Goal: Transaction & Acquisition: Obtain resource

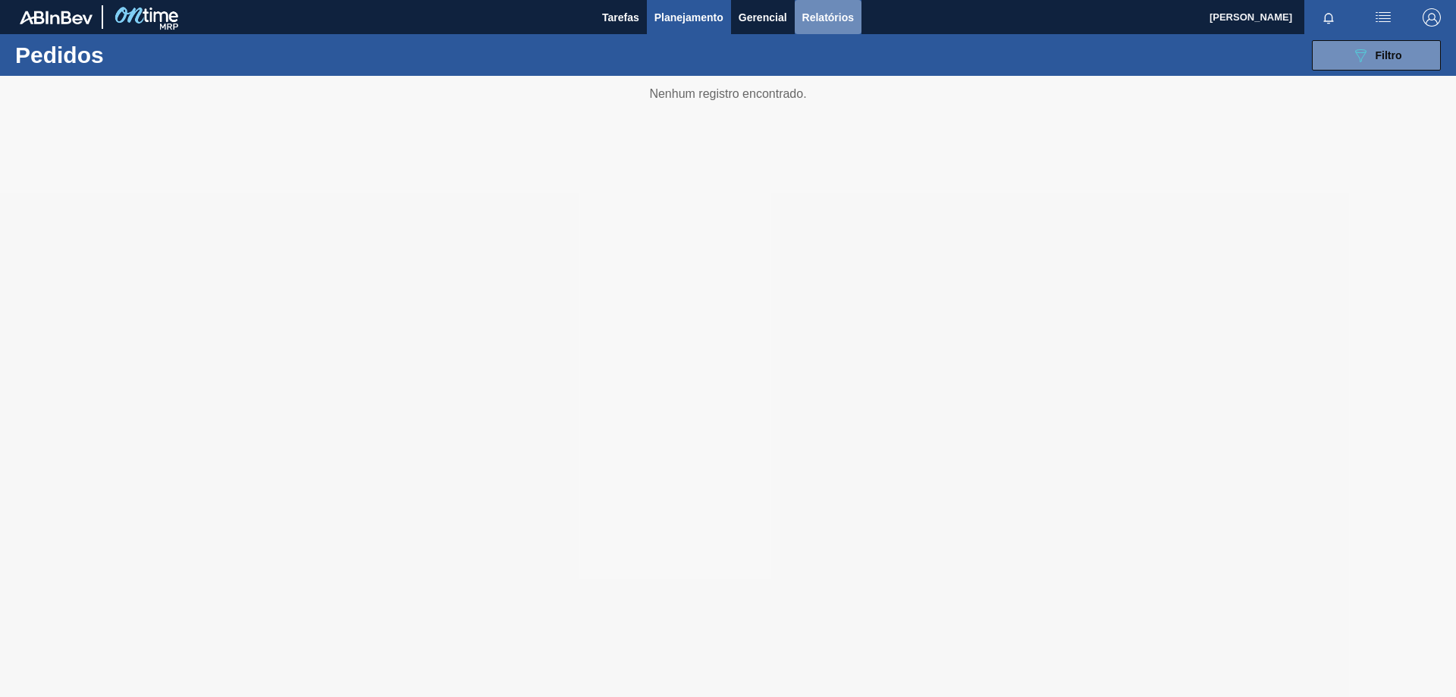
click at [841, 14] on span "Relatórios" at bounding box center [829, 17] width 52 height 18
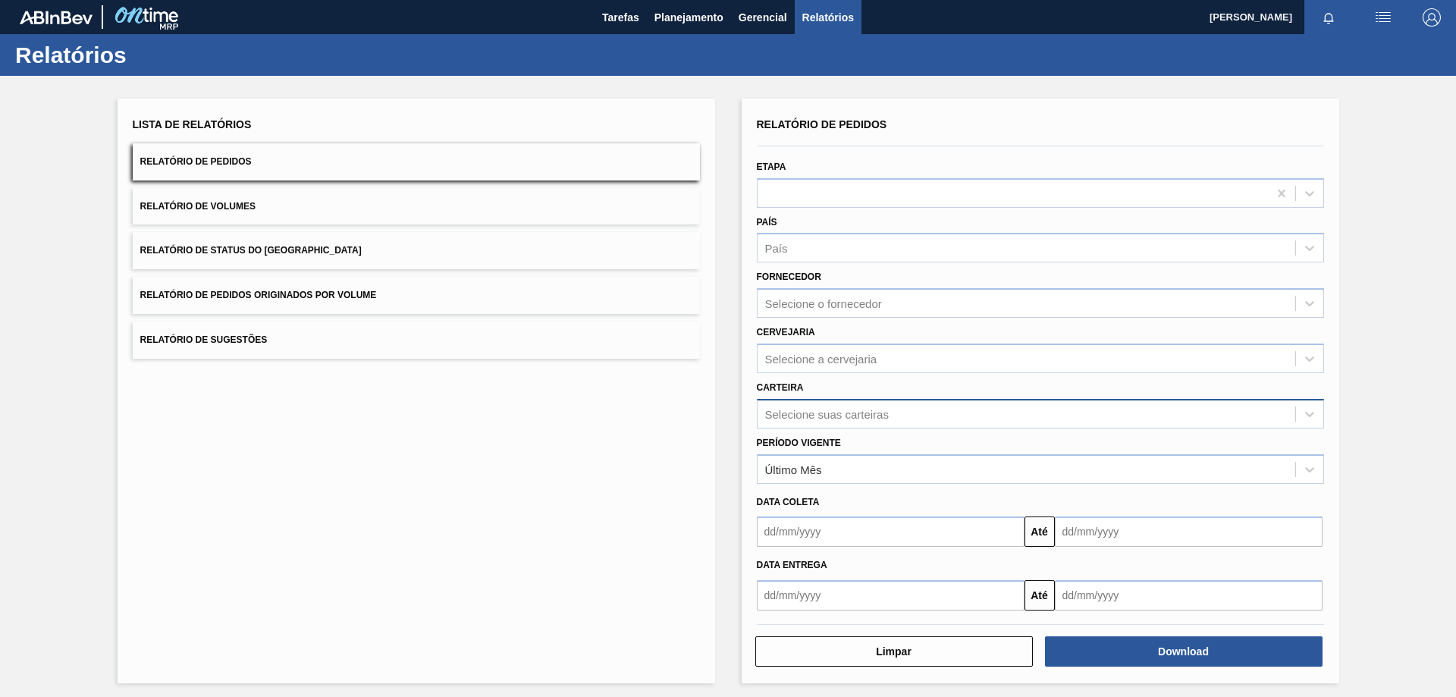
click at [790, 413] on div "Selecione suas carteiras" at bounding box center [827, 413] width 124 height 13
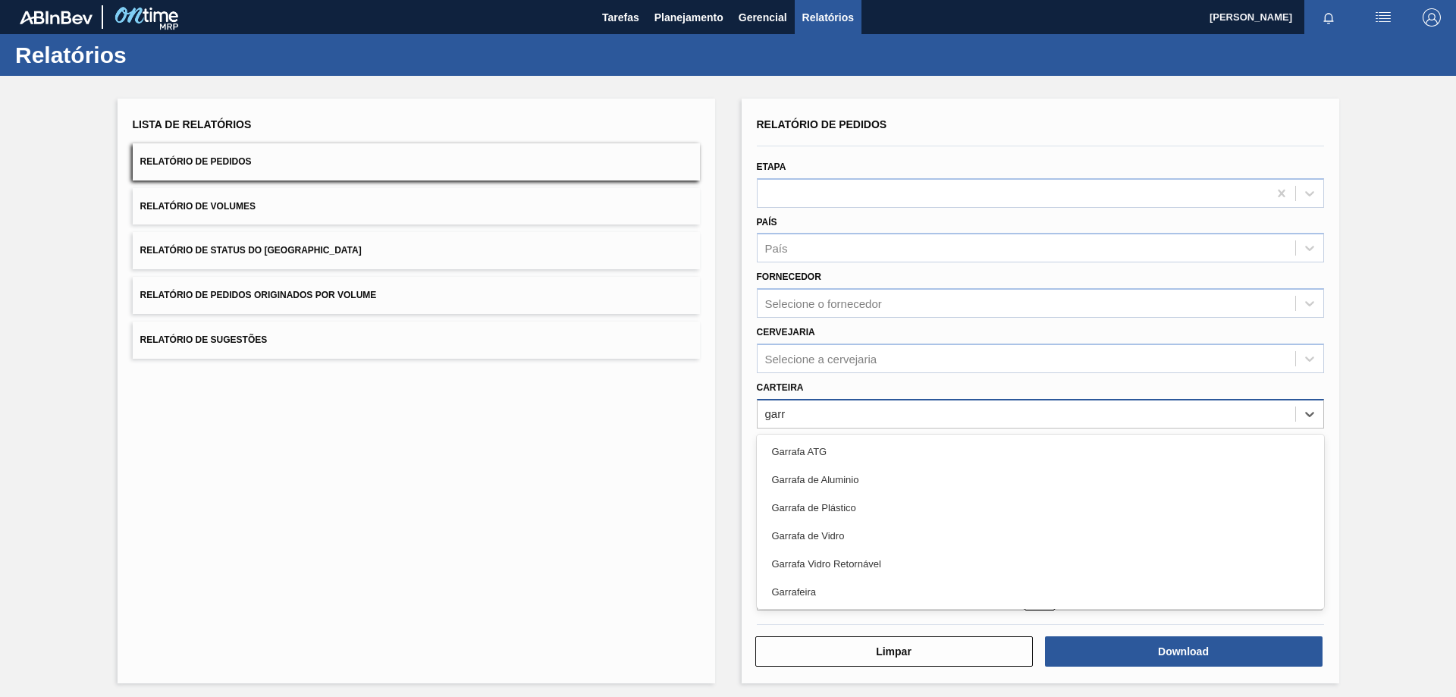
type input "garra"
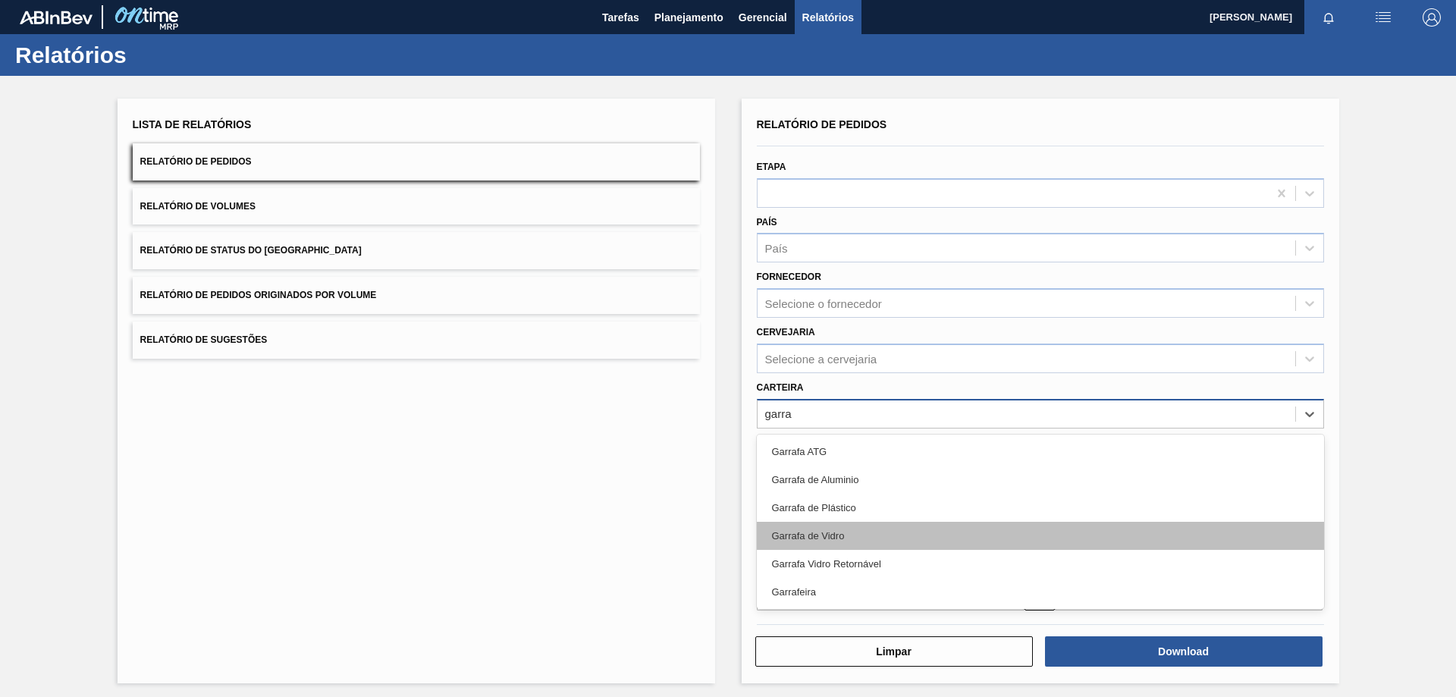
click at [820, 537] on div "Garrafa de Vidro" at bounding box center [1040, 536] width 567 height 28
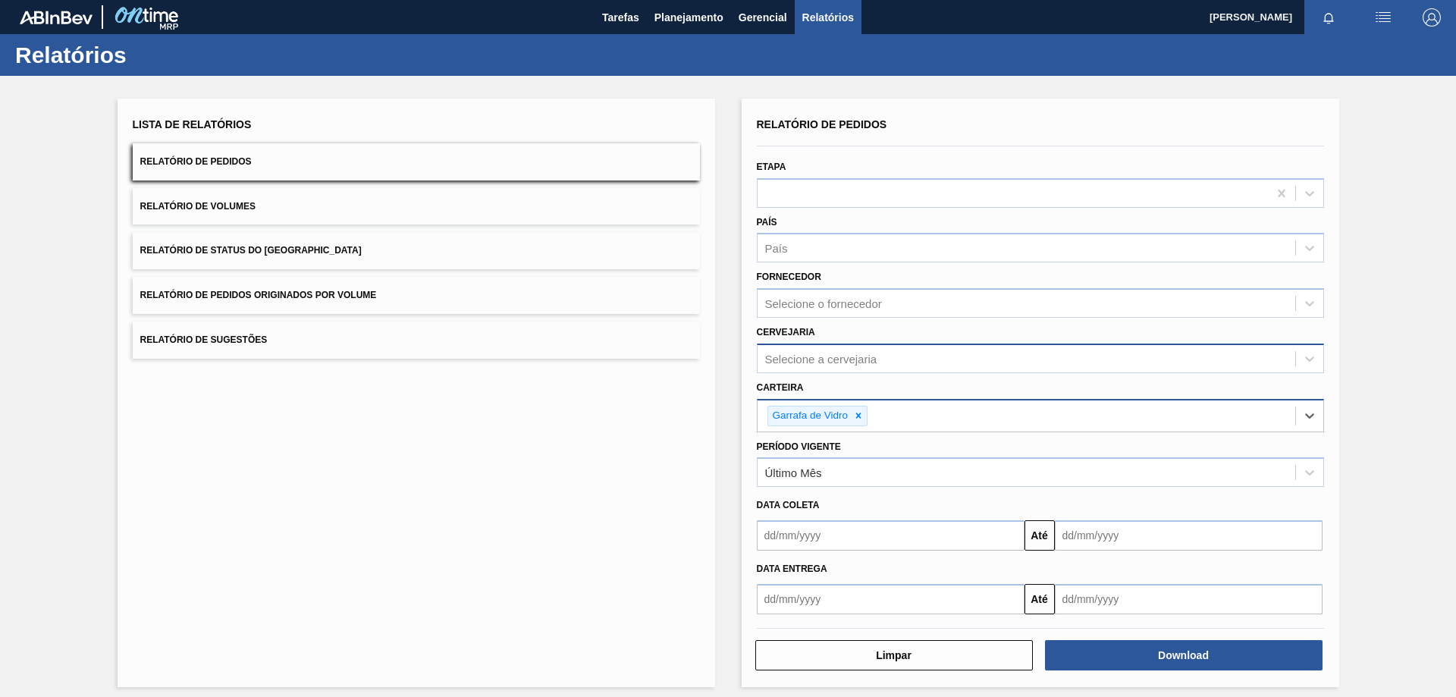
click at [805, 348] on div "Selecione a cervejaria" at bounding box center [1027, 358] width 538 height 22
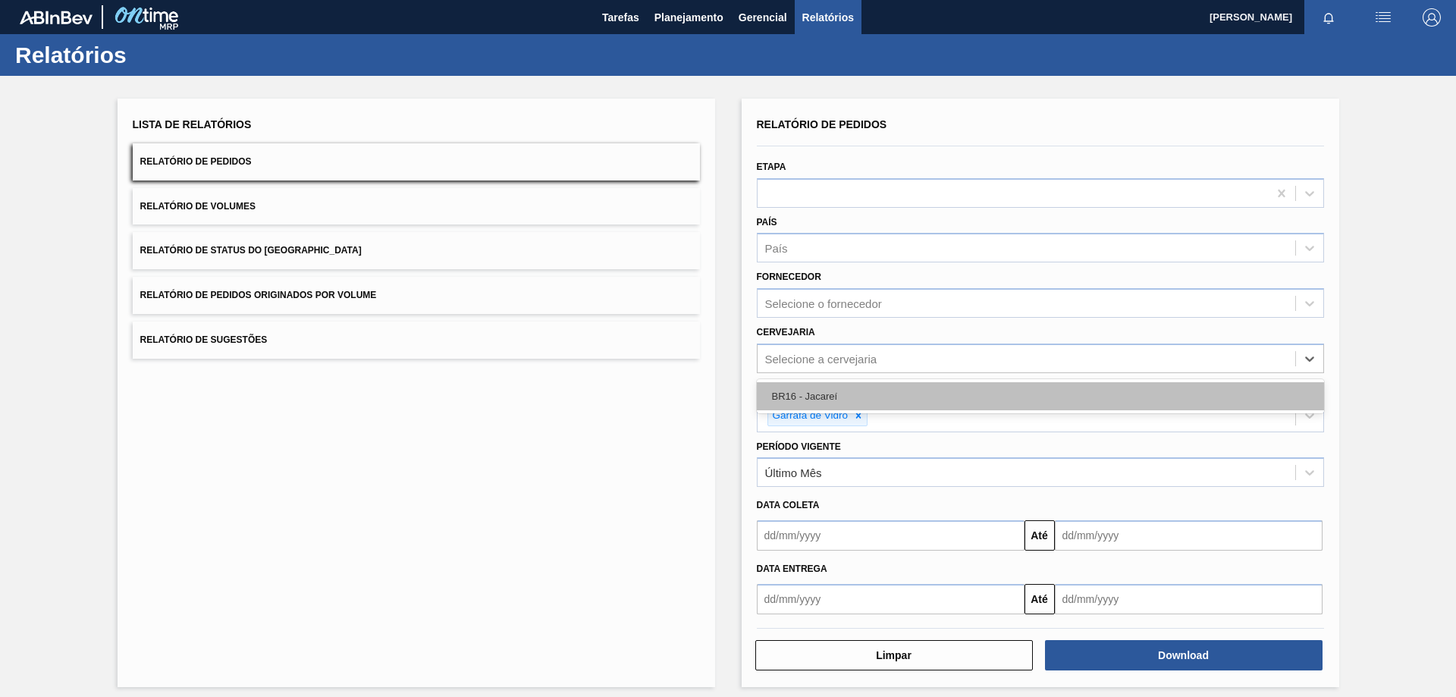
click at [790, 401] on div "BR16 - Jacareí" at bounding box center [1040, 396] width 567 height 28
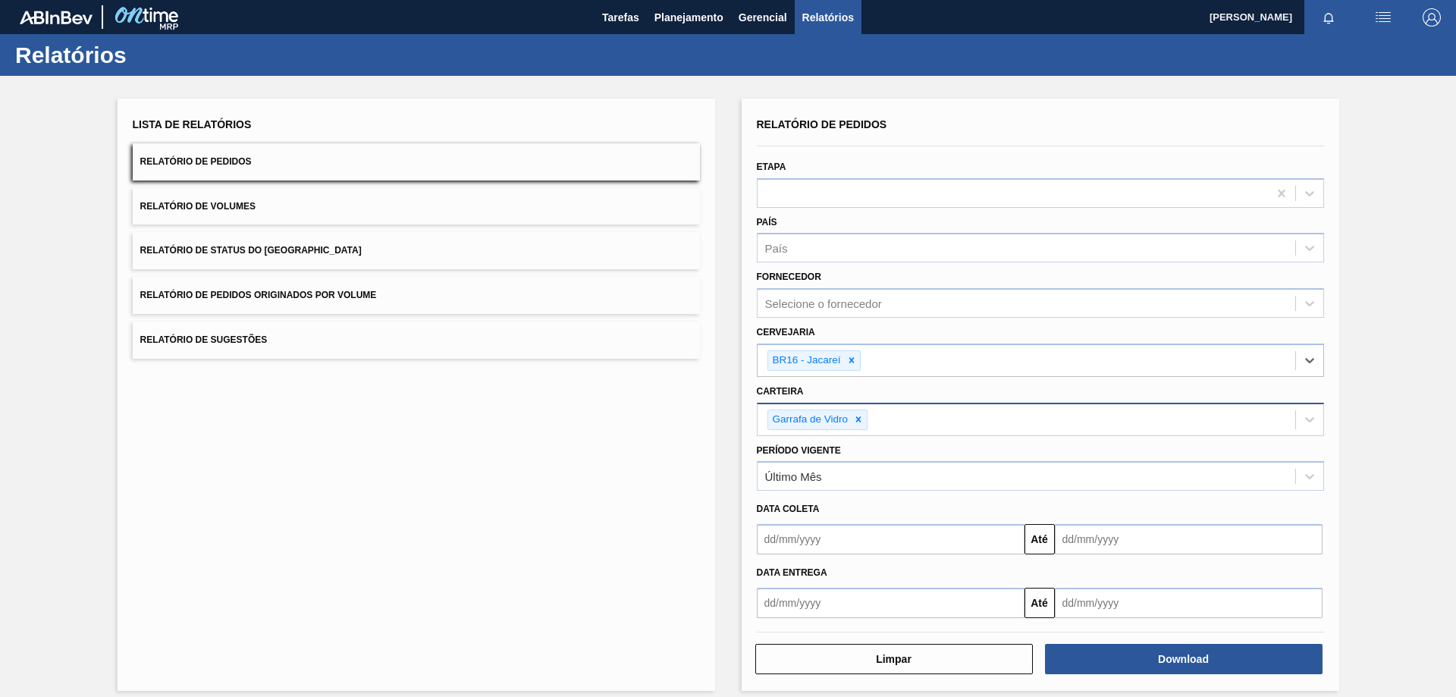
click at [782, 538] on input "text" at bounding box center [891, 539] width 268 height 30
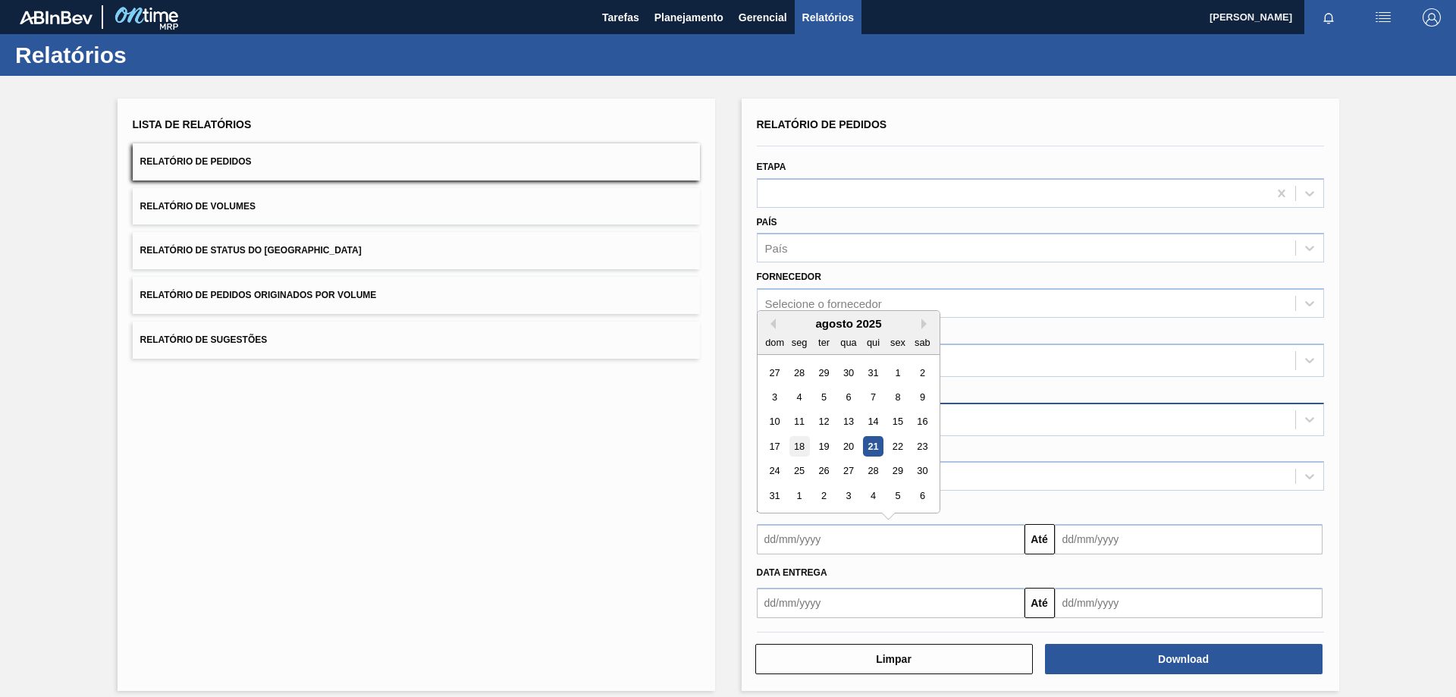
click at [795, 445] on div "18" at bounding box center [799, 446] width 20 height 20
type input "[DATE]"
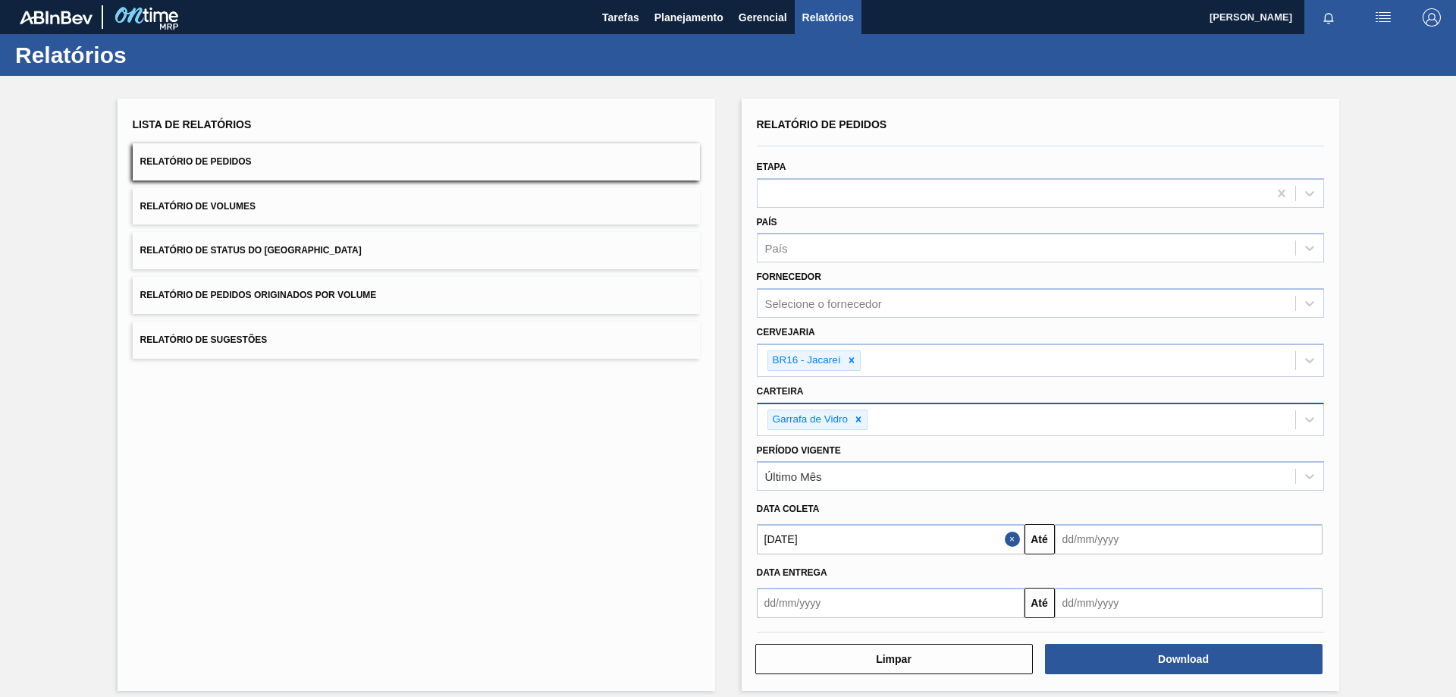
click at [1095, 555] on div "Data entrega Até" at bounding box center [1041, 587] width 580 height 64
click at [1089, 540] on input "text" at bounding box center [1189, 539] width 268 height 30
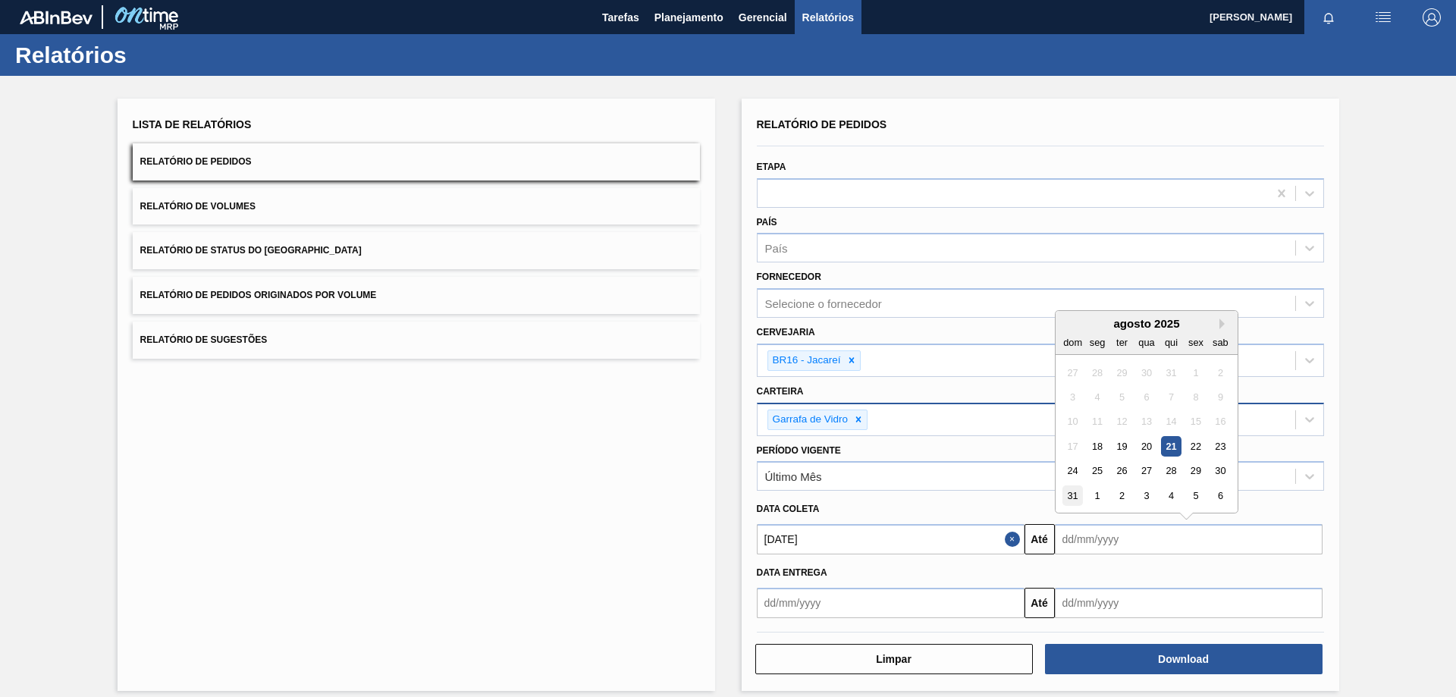
click at [1072, 496] on div "31" at bounding box center [1073, 495] width 20 height 20
type input "[DATE]"
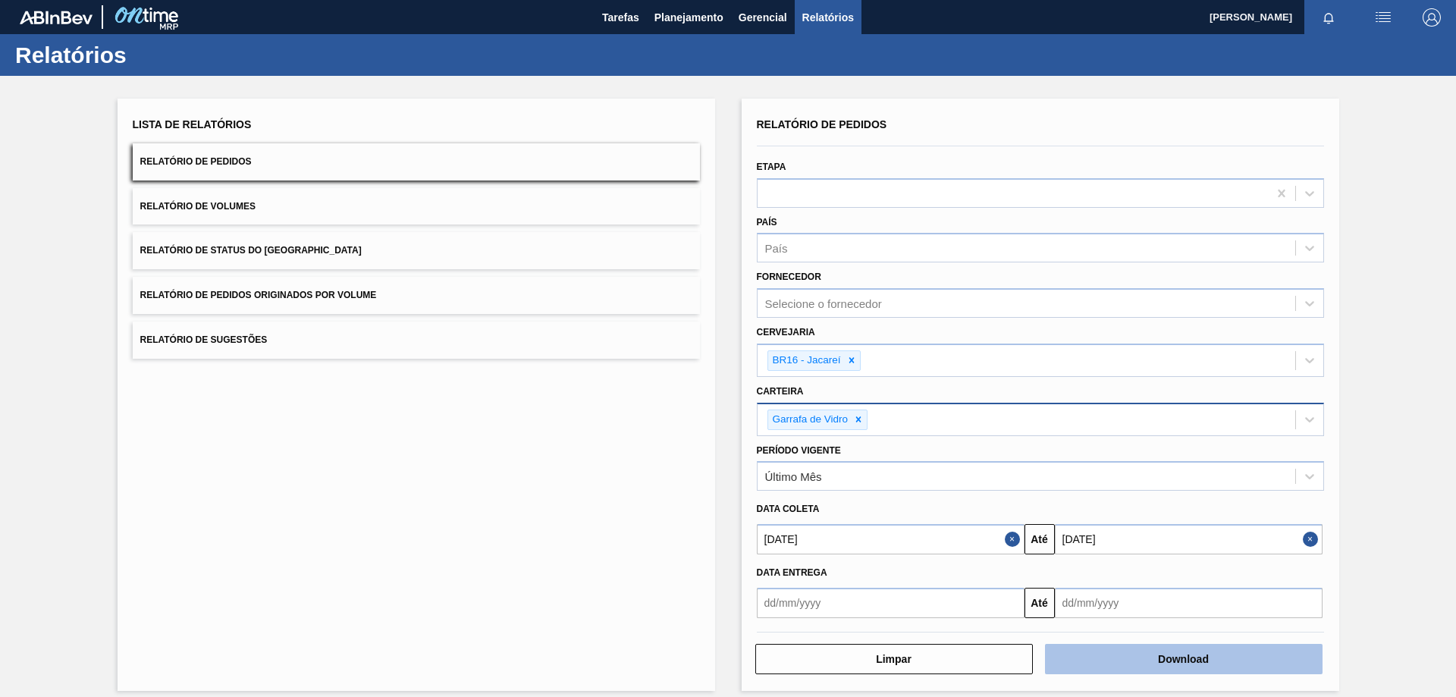
click at [1092, 666] on button "Download" at bounding box center [1184, 659] width 278 height 30
